Goal: Task Accomplishment & Management: Complete application form

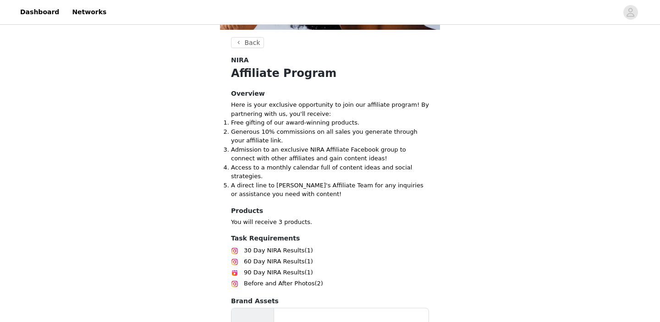
scroll to position [166, 0]
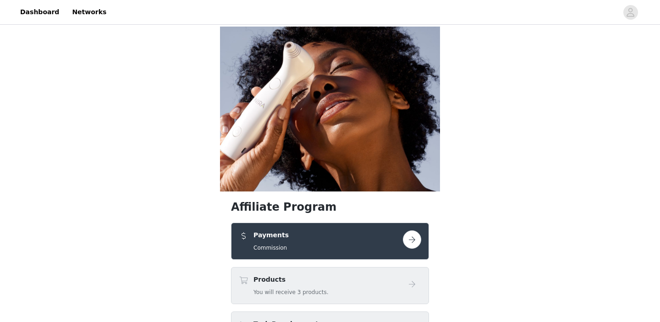
click at [411, 231] on button "button" at bounding box center [412, 240] width 18 height 18
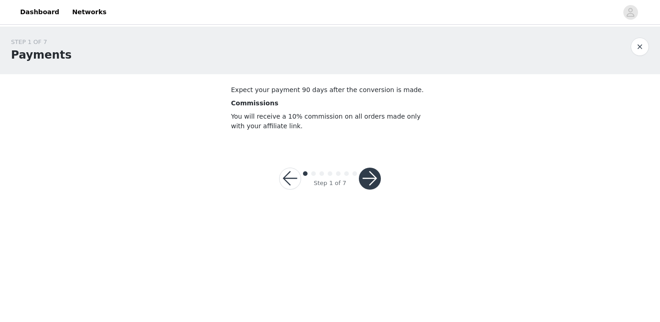
click at [371, 176] on button "button" at bounding box center [370, 179] width 22 height 22
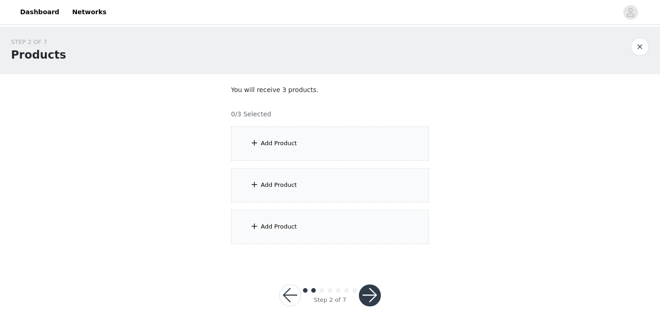
click at [334, 151] on div "Add Product" at bounding box center [330, 144] width 198 height 34
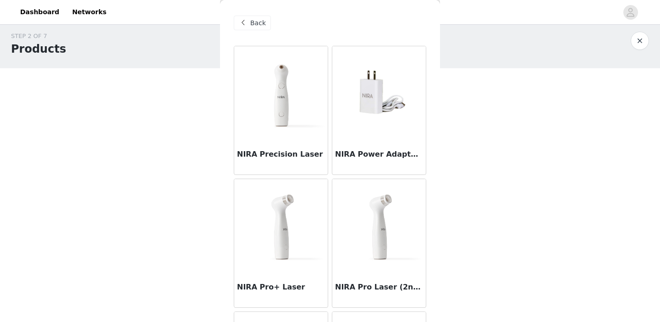
click at [285, 89] on img at bounding box center [281, 92] width 92 height 92
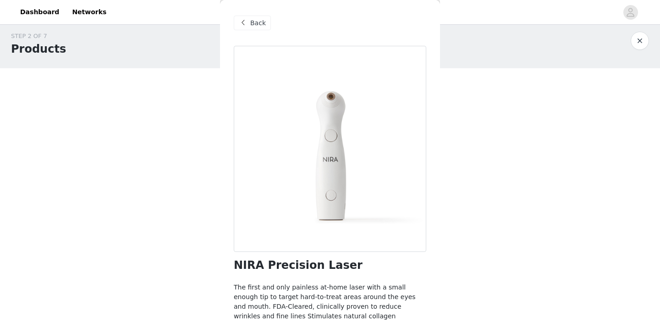
scroll to position [67, 0]
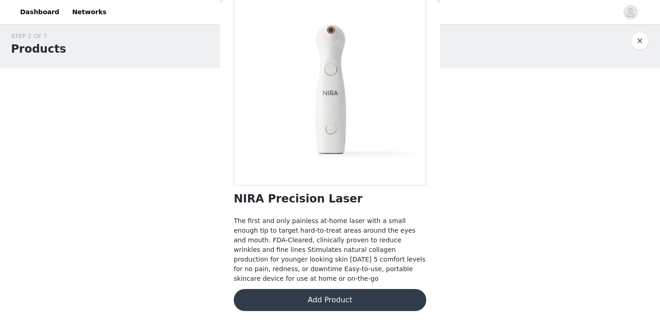
click at [338, 304] on button "Add Product" at bounding box center [330, 300] width 193 height 22
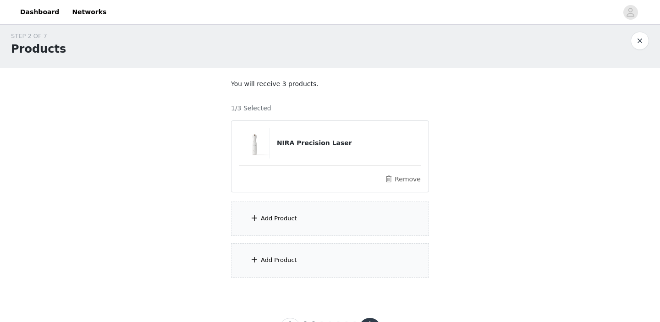
click at [266, 222] on div "Add Product" at bounding box center [279, 218] width 36 height 9
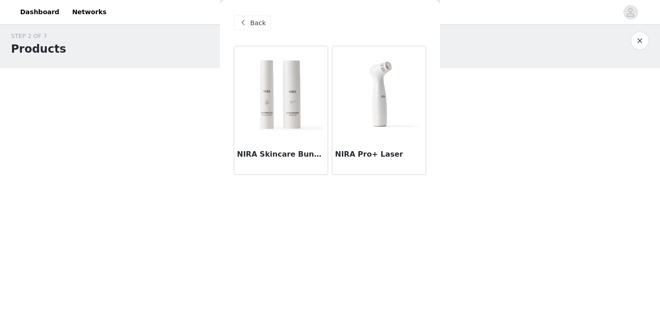
click at [288, 124] on img at bounding box center [281, 92] width 92 height 92
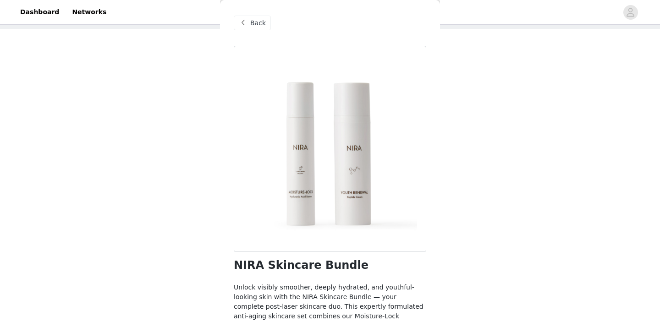
scroll to position [124, 0]
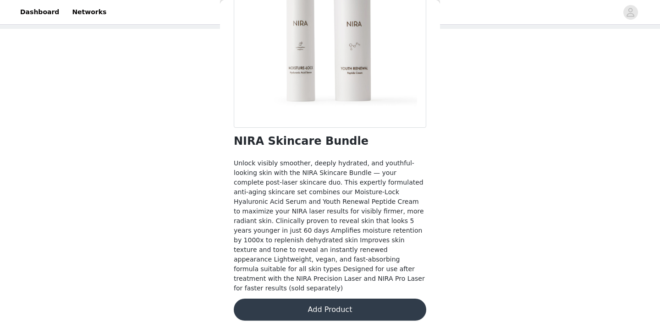
click at [294, 299] on button "Add Product" at bounding box center [330, 310] width 193 height 22
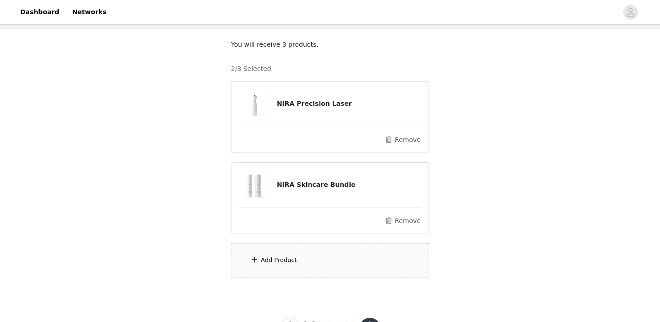
click at [281, 260] on div "Add Product" at bounding box center [279, 260] width 36 height 9
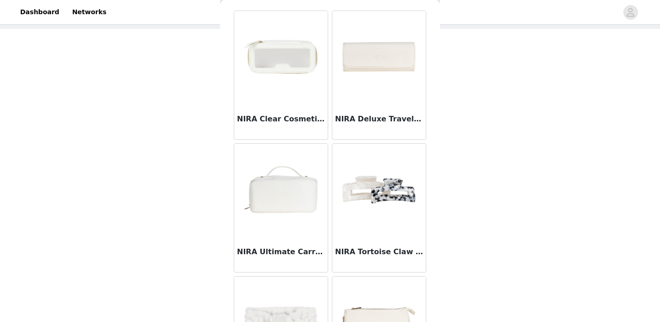
scroll to position [36, 0]
click at [277, 198] on img at bounding box center [281, 189] width 92 height 92
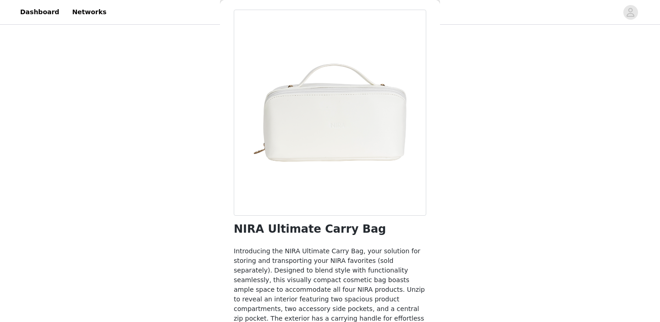
scroll to position [86, 0]
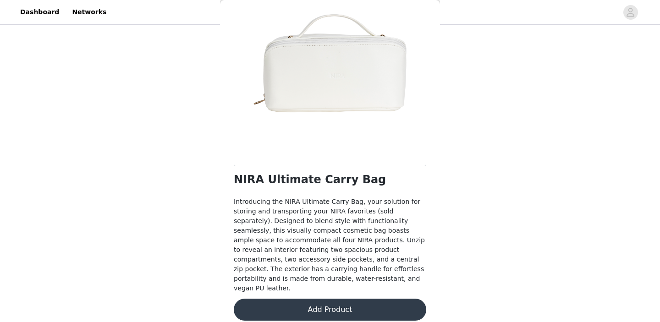
click at [274, 303] on button "Add Product" at bounding box center [330, 310] width 193 height 22
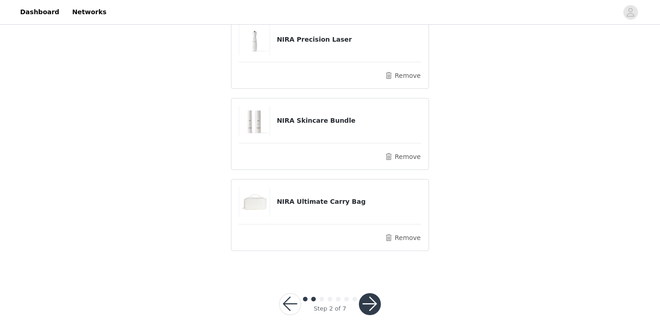
scroll to position [100, 0]
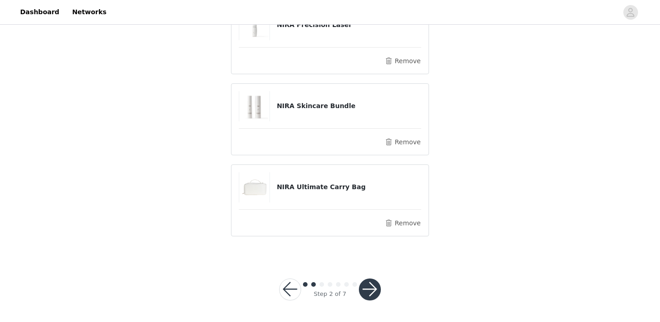
click at [370, 291] on button "button" at bounding box center [370, 290] width 22 height 22
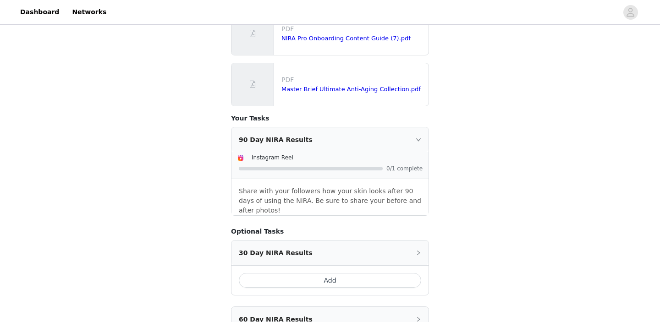
scroll to position [200, 0]
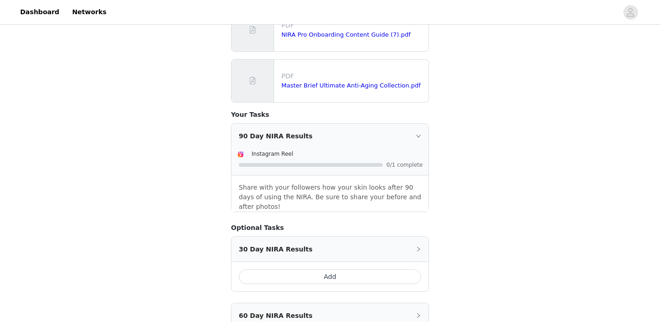
click at [417, 134] on icon "icon: right" at bounding box center [419, 136] width 6 height 6
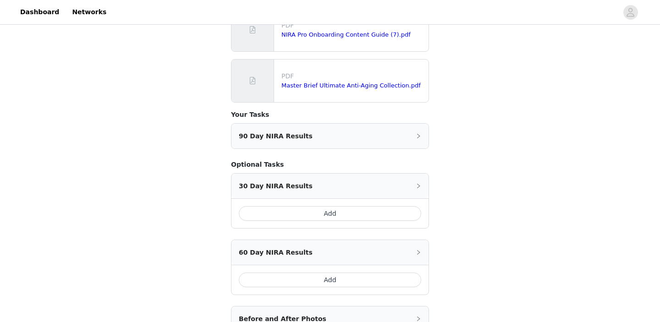
click at [417, 134] on icon "icon: right" at bounding box center [419, 136] width 6 height 6
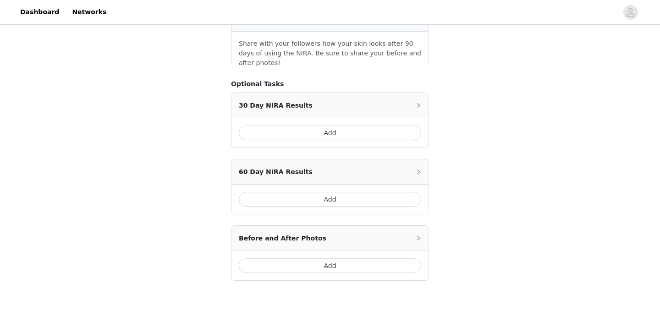
scroll to position [391, 0]
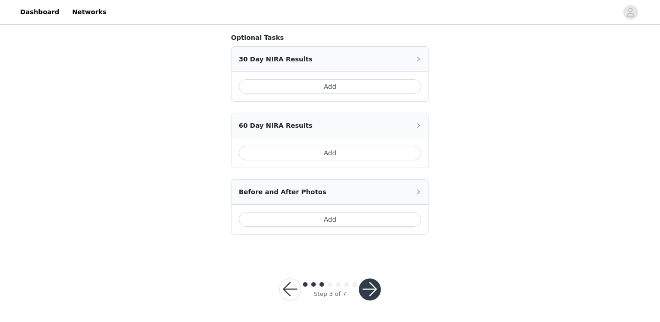
click at [368, 290] on button "button" at bounding box center [370, 290] width 22 height 22
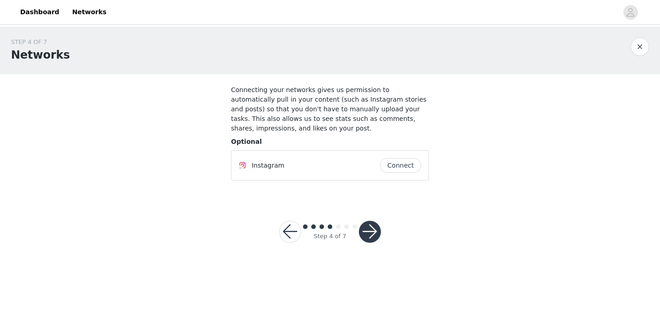
click at [371, 233] on button "button" at bounding box center [370, 232] width 22 height 22
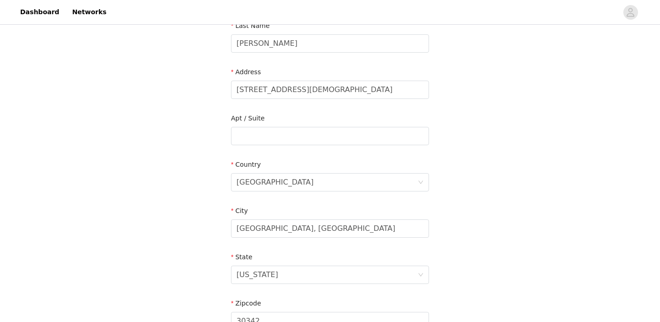
scroll to position [303, 0]
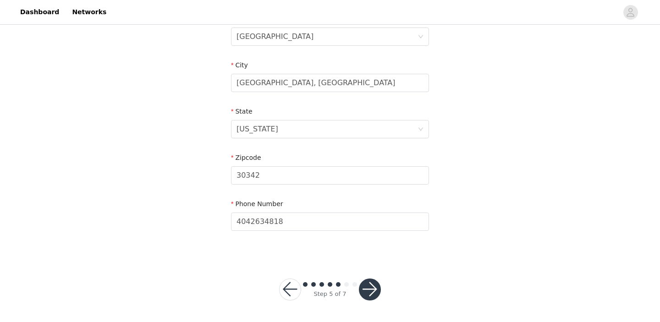
click at [378, 292] on button "button" at bounding box center [370, 290] width 22 height 22
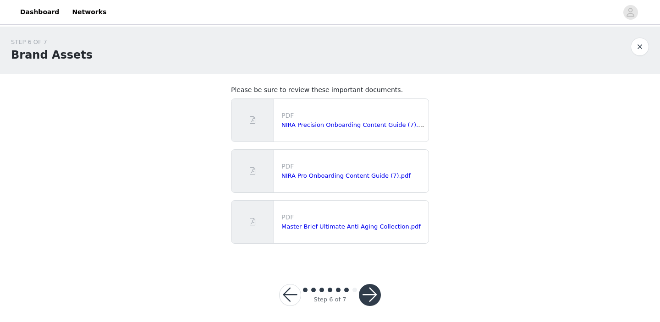
click at [370, 296] on button "button" at bounding box center [370, 295] width 22 height 22
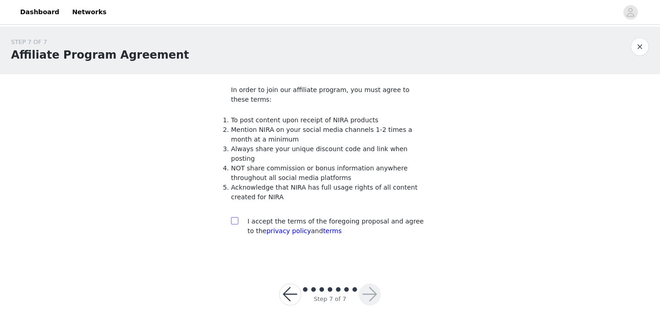
click at [236, 217] on input "checkbox" at bounding box center [234, 220] width 6 height 6
checkbox input "true"
click at [367, 289] on button "button" at bounding box center [370, 295] width 22 height 22
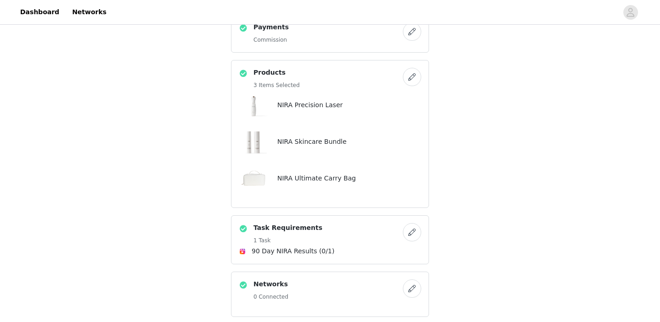
scroll to position [394, 0]
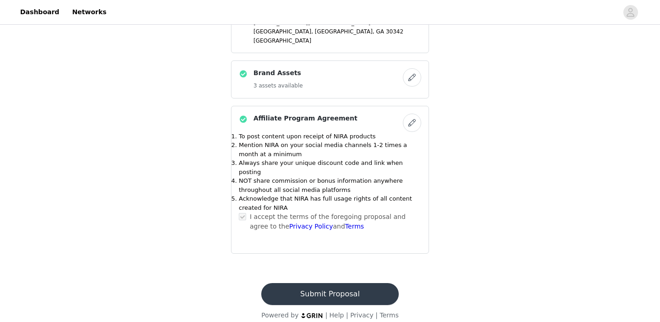
scroll to position [0, 0]
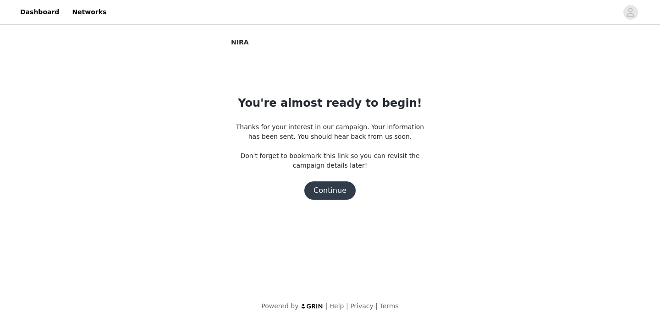
click at [327, 192] on button "Continue" at bounding box center [330, 191] width 51 height 18
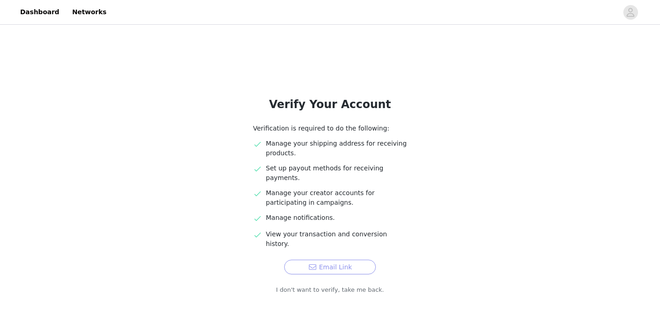
click at [310, 260] on button "Email Link" at bounding box center [330, 267] width 92 height 15
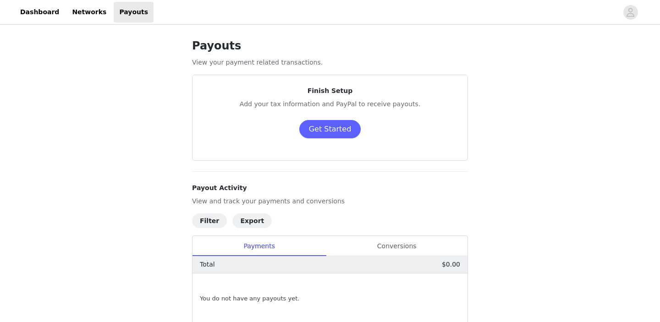
scroll to position [63, 0]
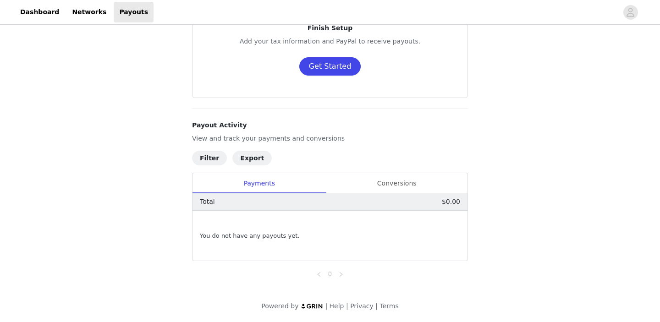
click at [318, 65] on button "Get Started" at bounding box center [330, 66] width 62 height 18
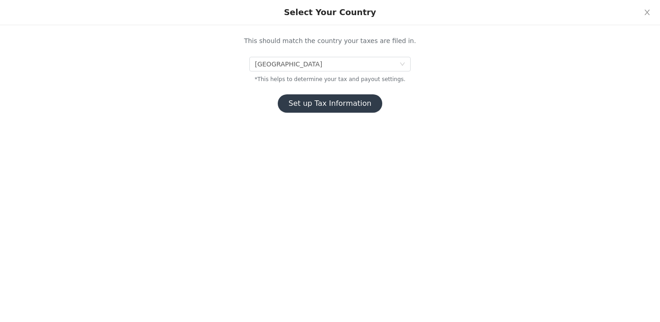
click at [339, 105] on button "Set up Tax Information" at bounding box center [330, 103] width 105 height 18
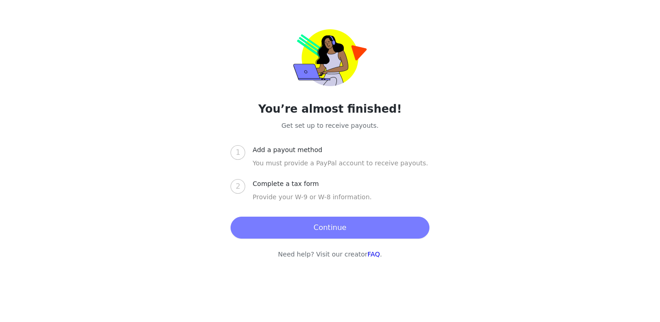
click at [239, 148] on span "1" at bounding box center [238, 152] width 5 height 9
click at [240, 151] on span "1" at bounding box center [238, 152] width 5 height 9
click at [303, 149] on div "Add a payout method" at bounding box center [291, 150] width 77 height 10
click at [302, 230] on button "Continue" at bounding box center [330, 228] width 199 height 22
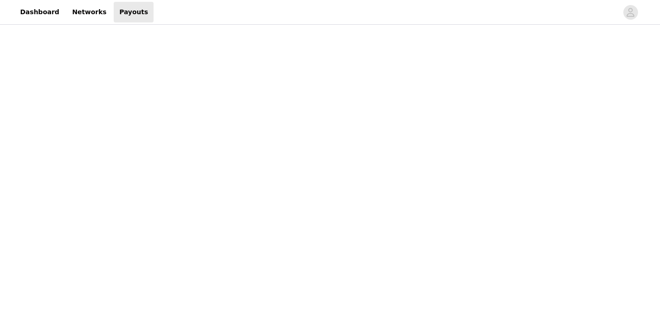
scroll to position [200, 0]
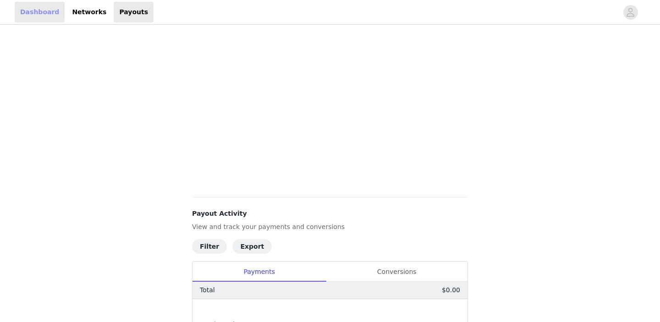
click at [39, 12] on link "Dashboard" at bounding box center [40, 12] width 50 height 21
